Goal: Information Seeking & Learning: Learn about a topic

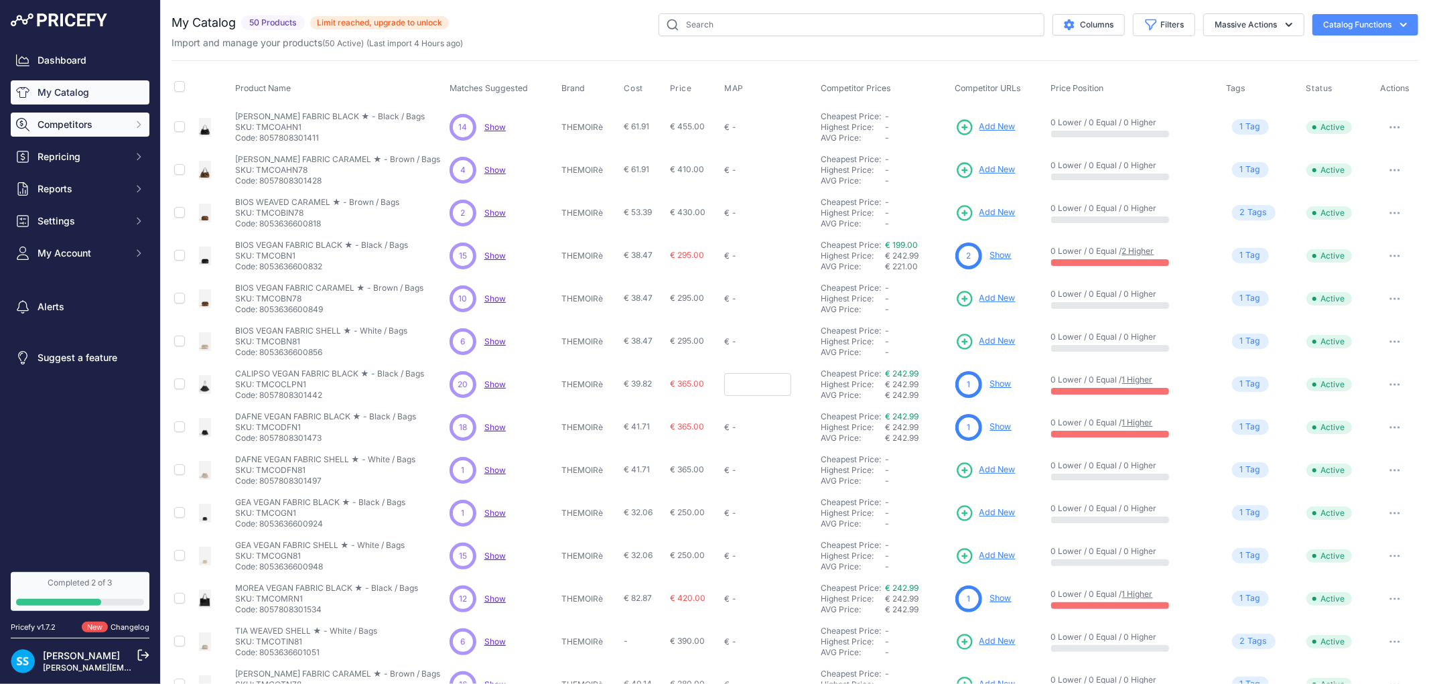
click at [63, 125] on span "Competitors" at bounding box center [82, 124] width 88 height 13
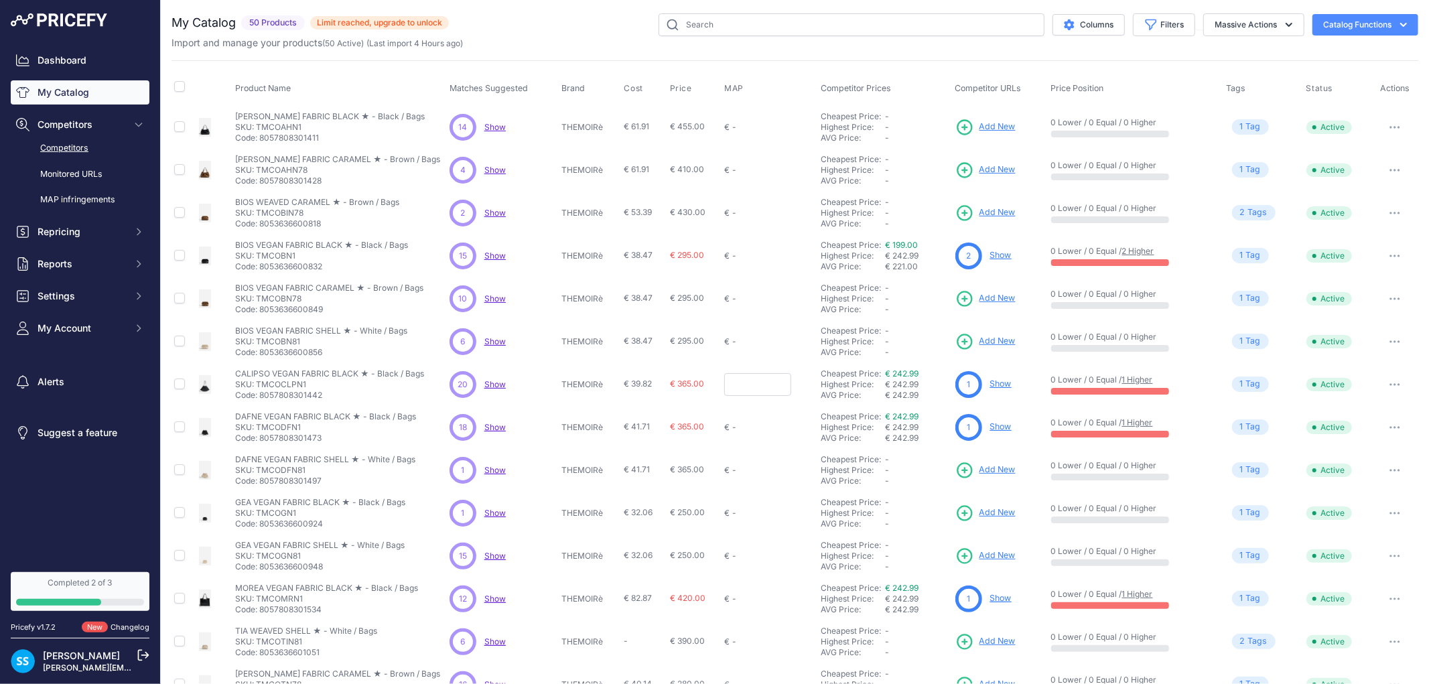
click at [102, 151] on link "Competitors" at bounding box center [80, 148] width 139 height 23
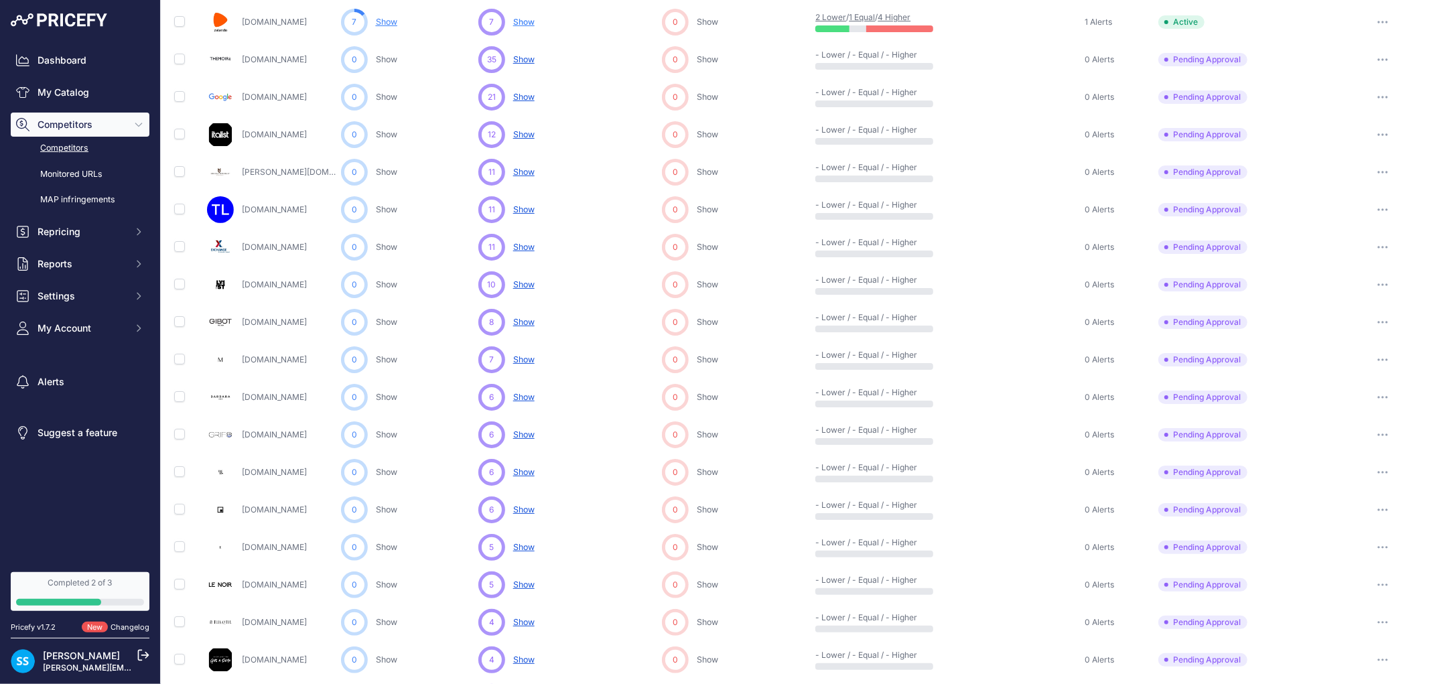
scroll to position [223, 0]
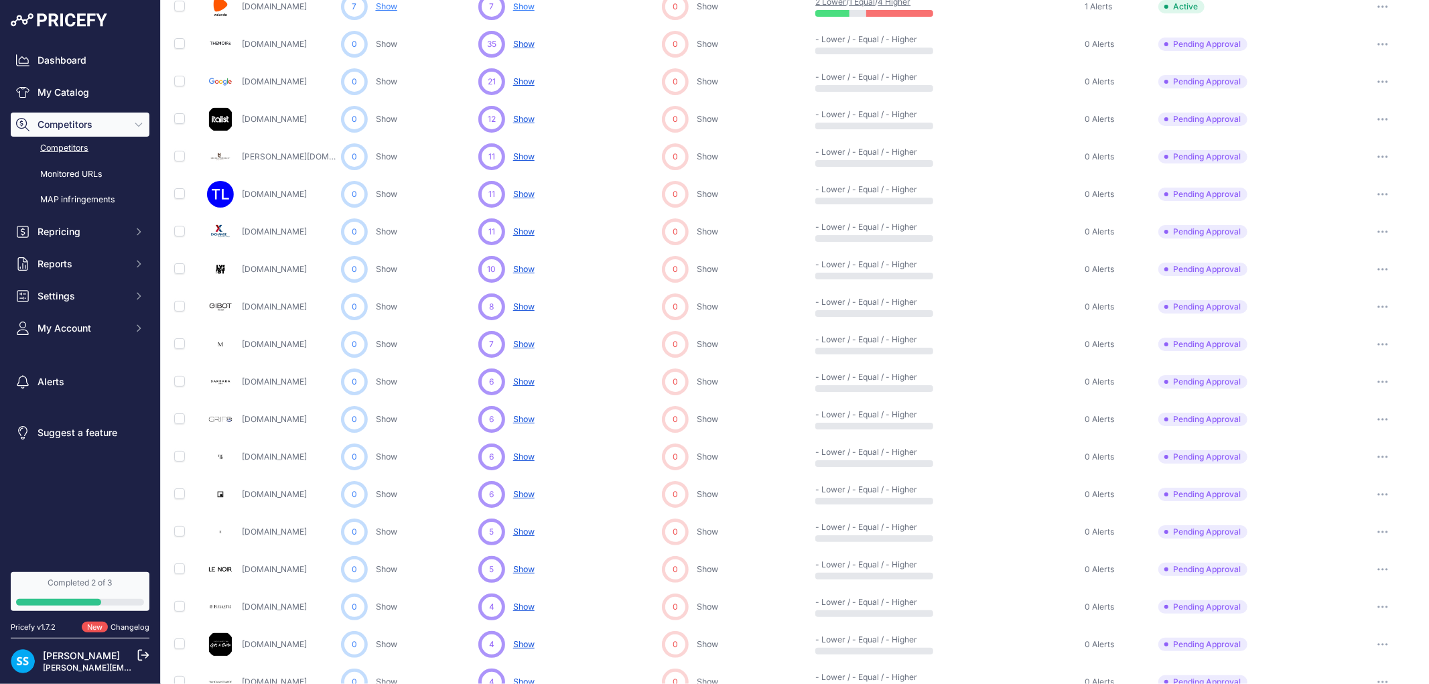
click at [533, 309] on span "Show" at bounding box center [523, 307] width 21 height 10
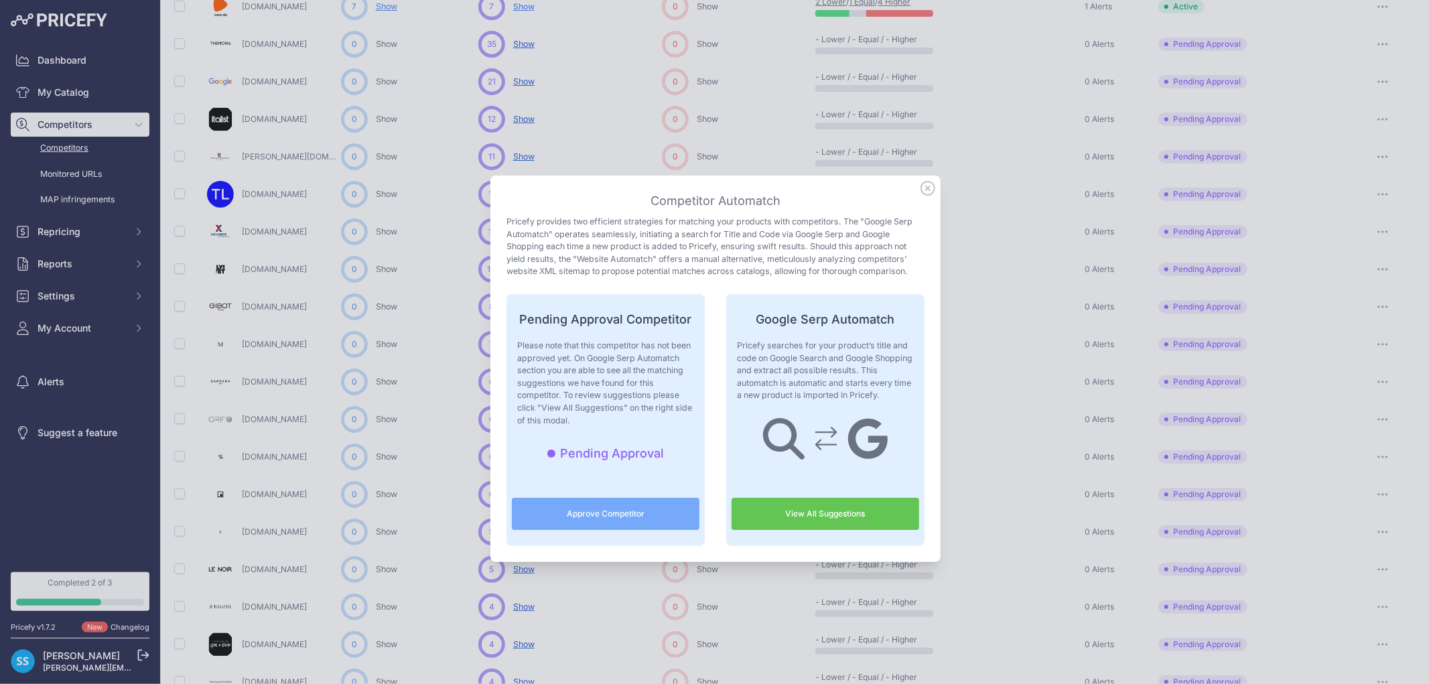
click at [782, 511] on link "View All Suggestions" at bounding box center [826, 514] width 188 height 32
click at [927, 186] on icon at bounding box center [928, 188] width 15 height 15
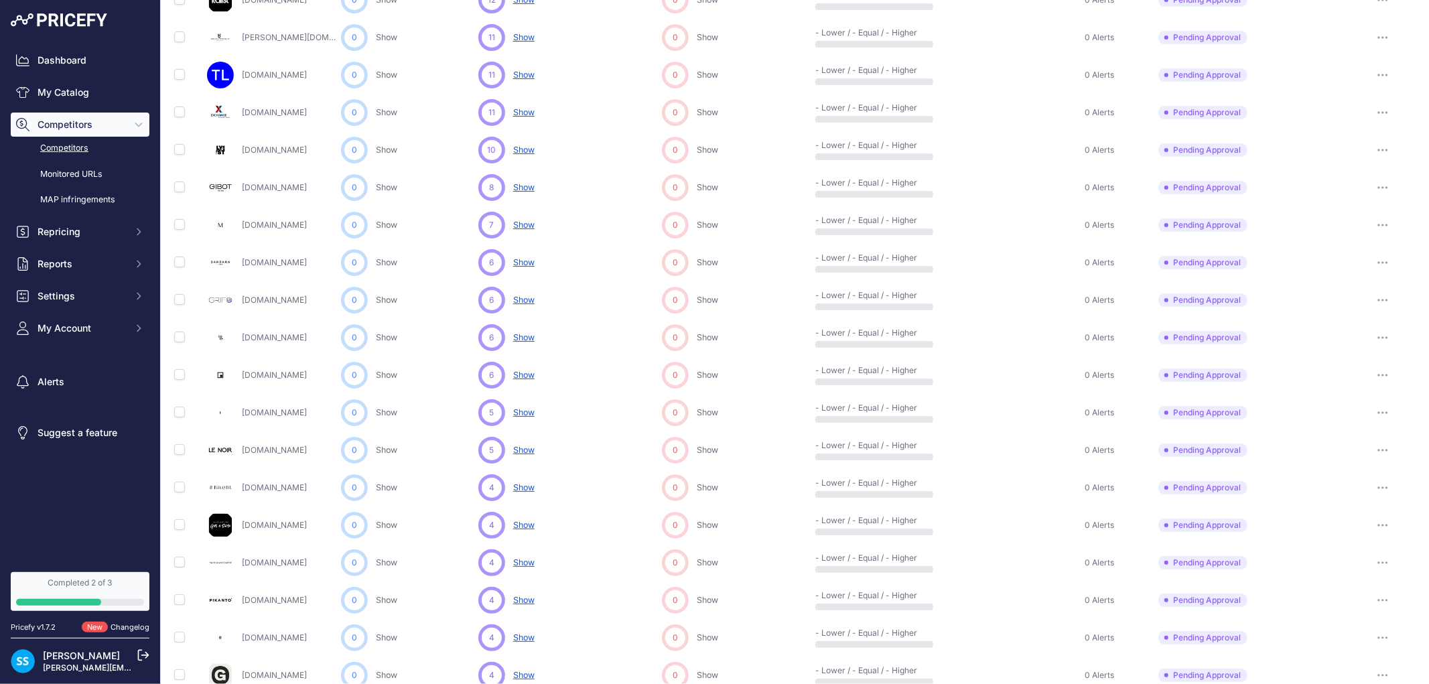
scroll to position [445, 0]
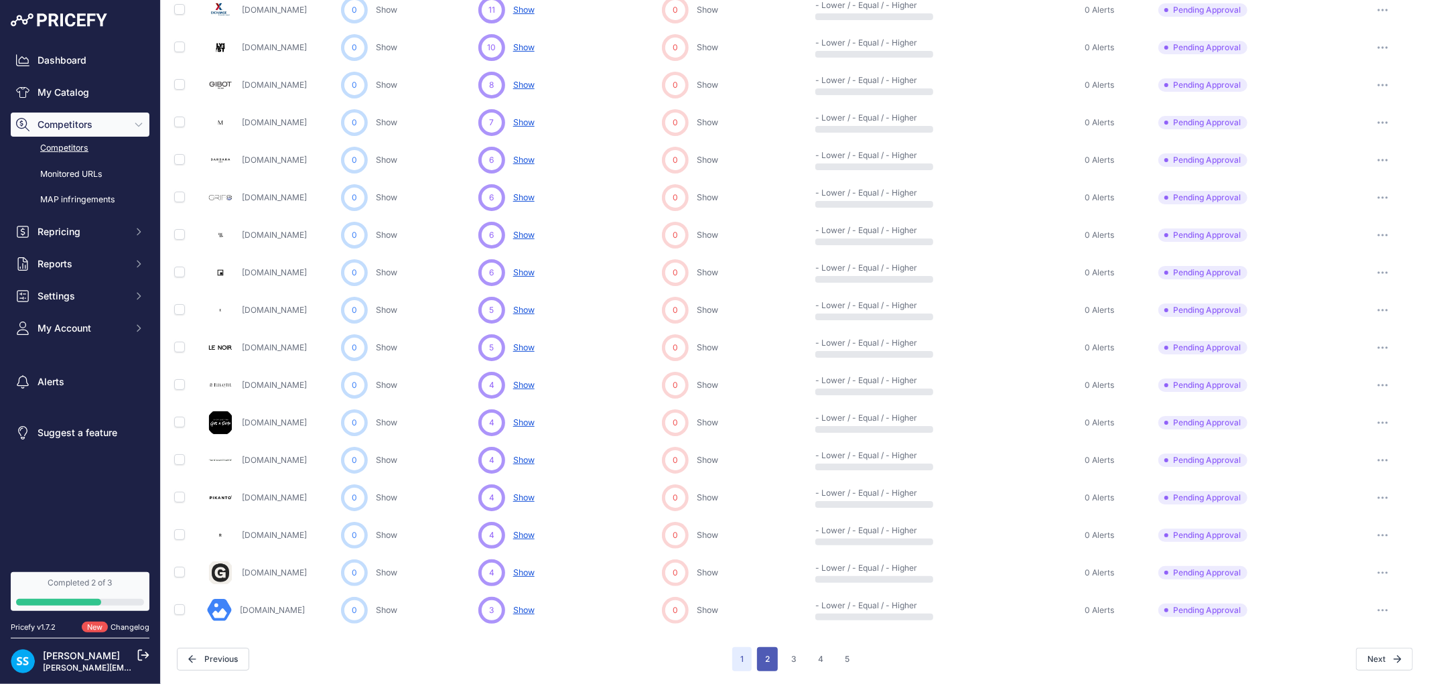
click at [771, 659] on button "2" at bounding box center [767, 659] width 21 height 24
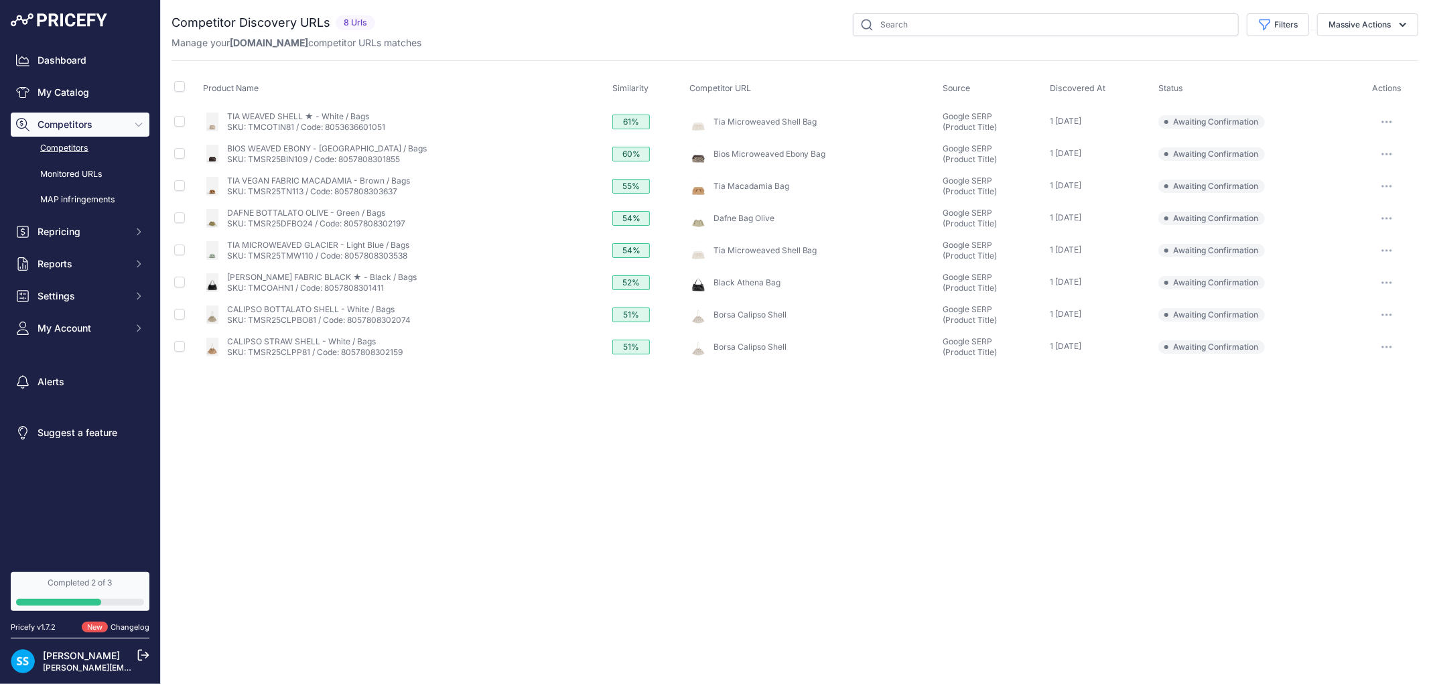
click at [769, 505] on div "Close You are not connected to the internet." at bounding box center [795, 342] width 1268 height 684
